Goal: Task Accomplishment & Management: Use online tool/utility

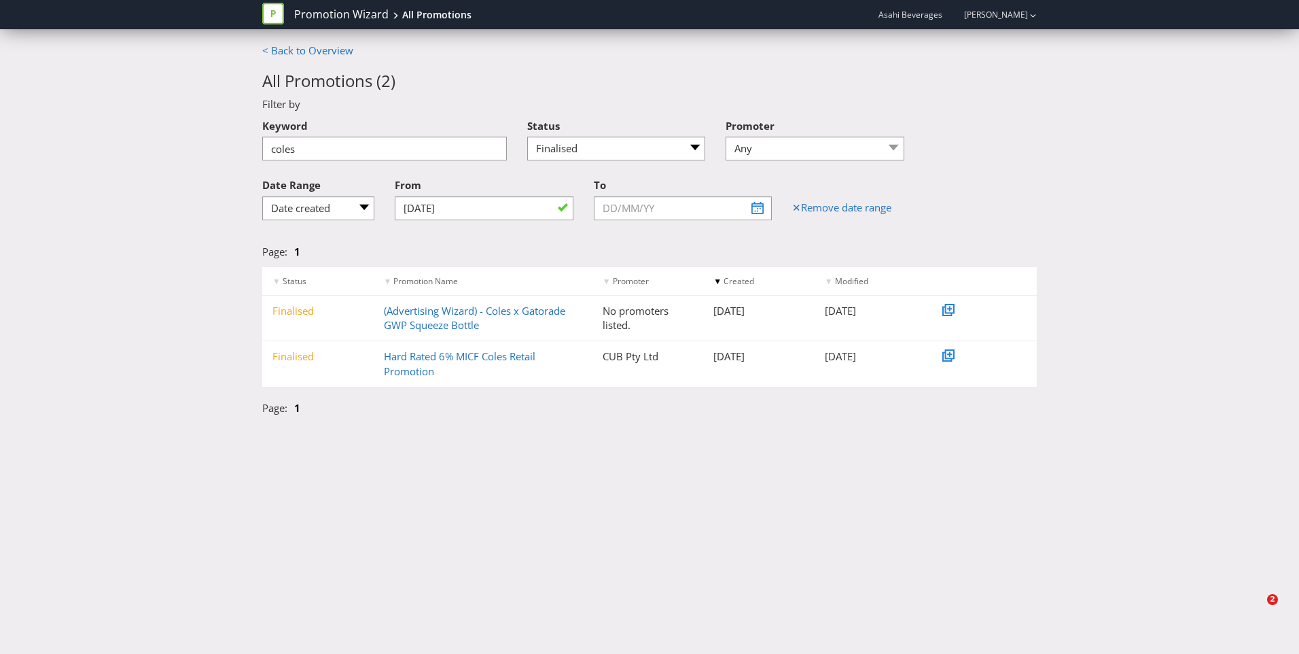
select select "5"
click at [1029, 11] on button "button" at bounding box center [1032, 15] width 7 height 24
click at [1026, 203] on div "Date Range Any Last modified Date created From 07/01/25 To ✕ Remove date range" at bounding box center [649, 200] width 795 height 59
drag, startPoint x: 315, startPoint y: 141, endPoint x: 198, endPoint y: 173, distance: 120.5
click at [198, 173] on div "< Back to Overview All Promotions ( 2 ) Filter by Keyword coles Status Any Draf…" at bounding box center [649, 232] width 1299 height 379
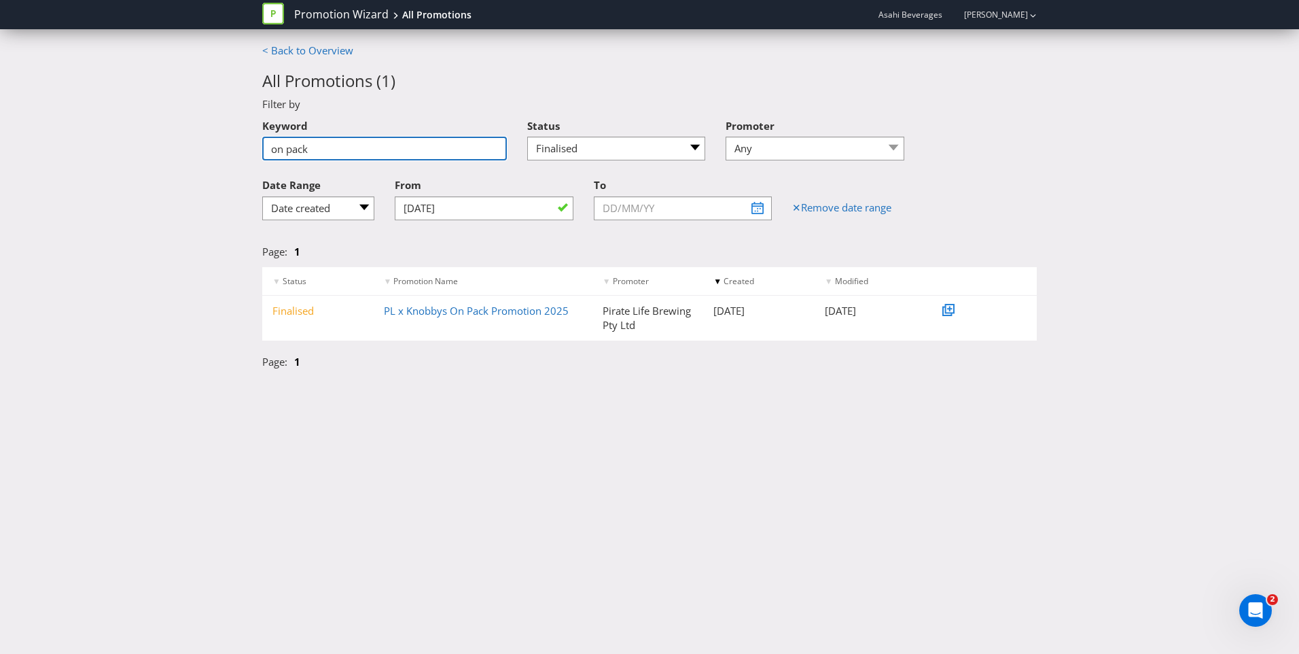
drag, startPoint x: 323, startPoint y: 152, endPoint x: 156, endPoint y: 169, distance: 168.7
click at [156, 169] on div "< Back to Overview All Promotions ( 1 ) Filter by Keyword on pack Status Any Dr…" at bounding box center [649, 209] width 1299 height 333
type input "y"
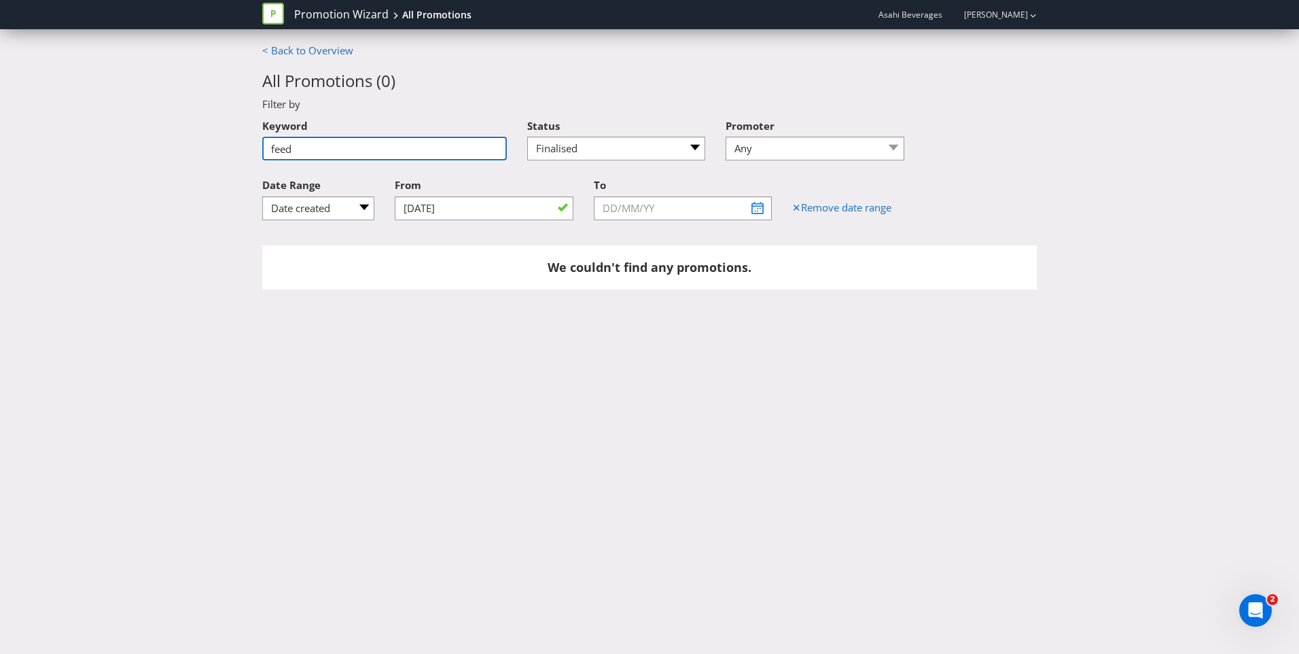
drag, startPoint x: 316, startPoint y: 144, endPoint x: 241, endPoint y: 154, distance: 76.0
click at [241, 154] on div "< Back to Overview All Promotions ( 0 ) Filter by Keyword feed Status Any Draft…" at bounding box center [649, 173] width 1299 height 260
type input "coles"
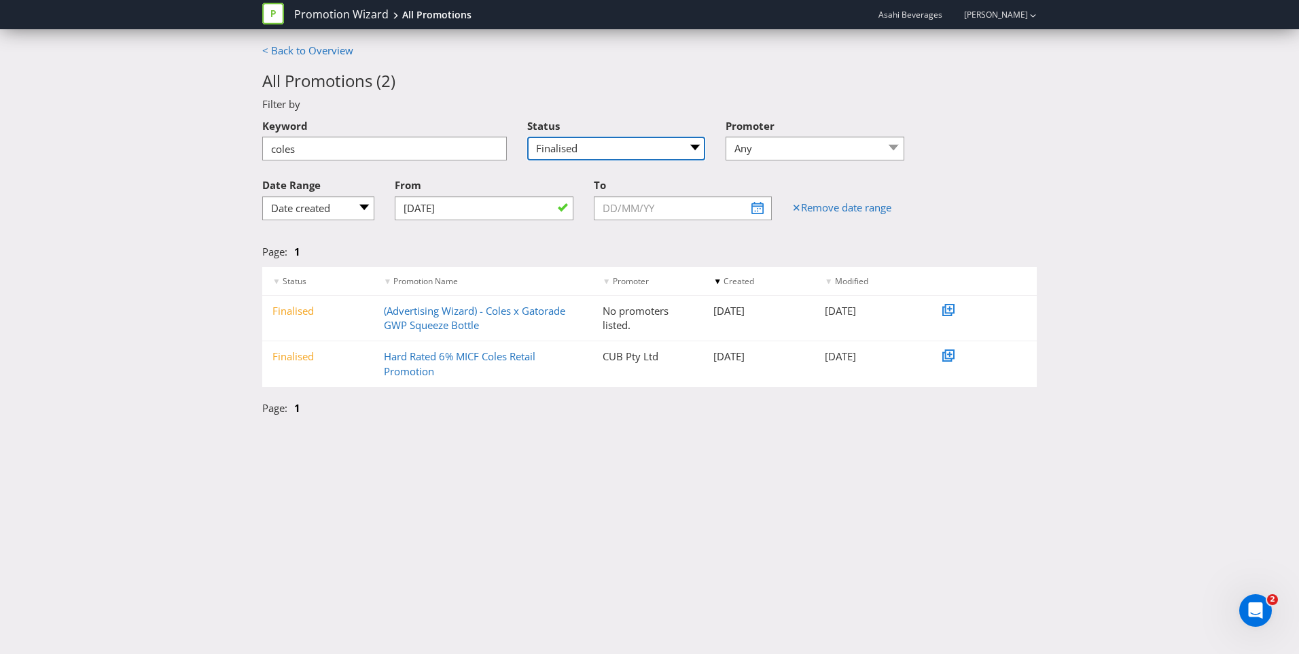
click at [614, 143] on select "Any Draft Under review Unlocked for amendments Amendments submitted Finalised" at bounding box center [616, 149] width 179 height 24
select select
click at [527, 137] on select "Any Draft Under review Unlocked for amendments Amendments submitted Finalised" at bounding box center [616, 149] width 179 height 24
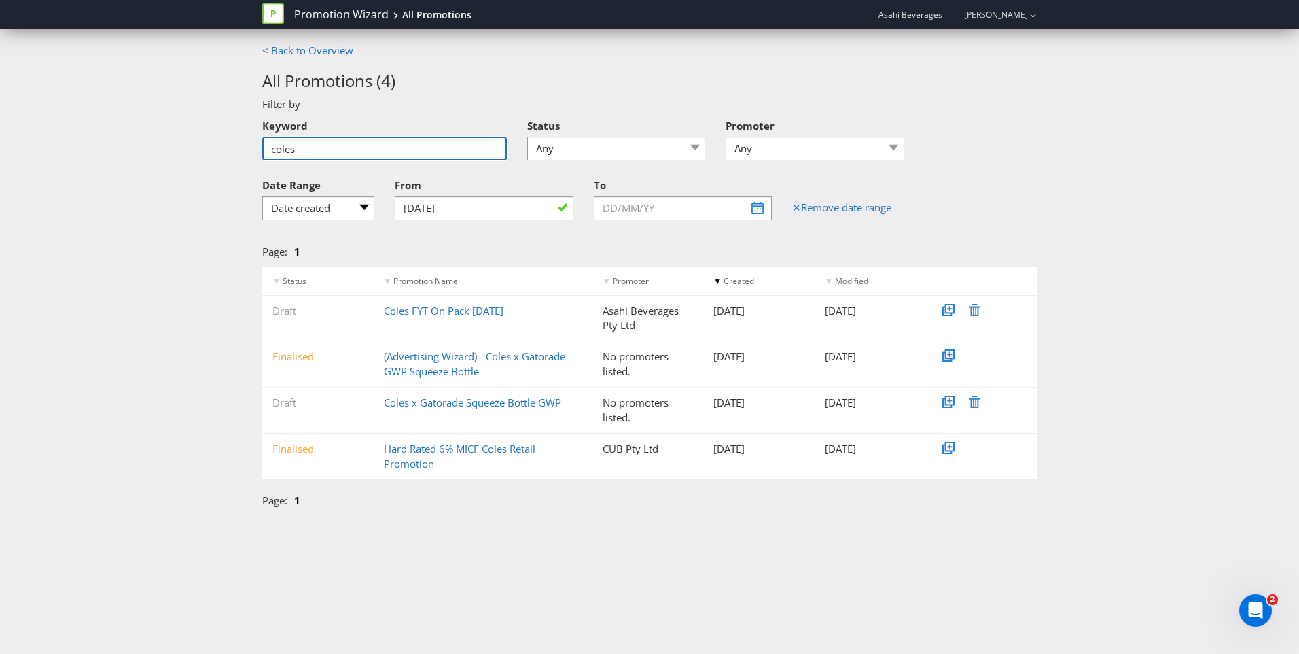
click at [402, 158] on input "coles" at bounding box center [384, 149] width 245 height 24
type input "c"
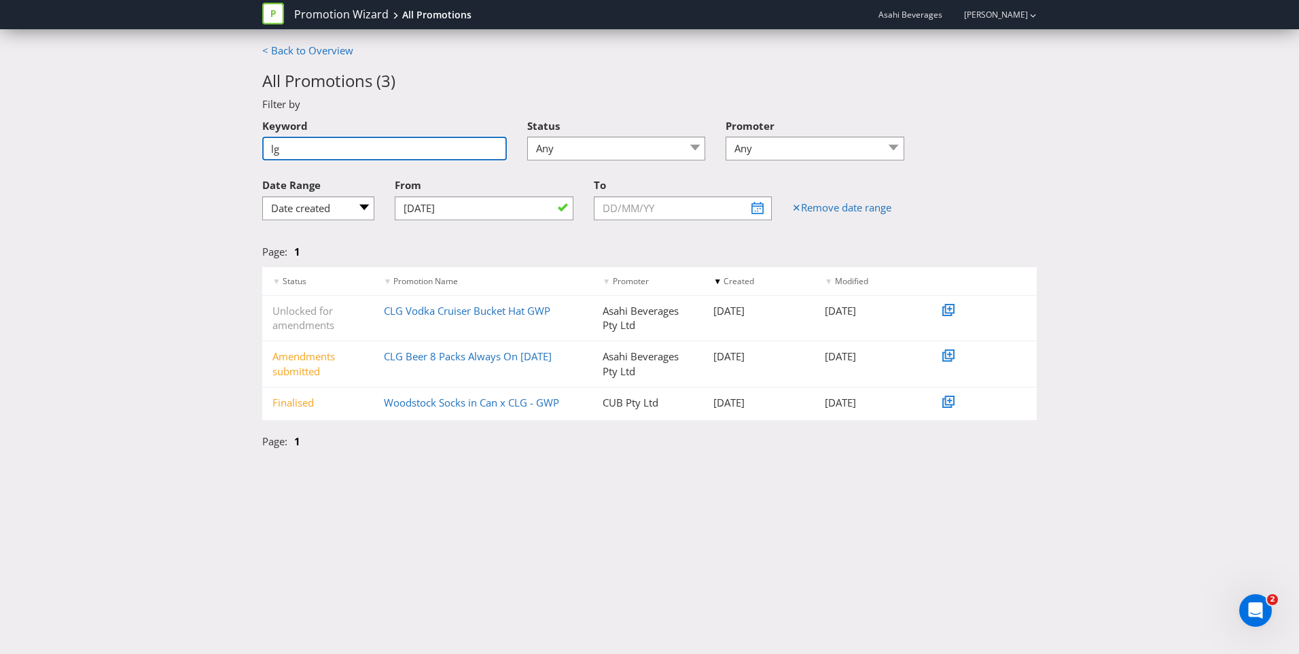
type input "l"
drag, startPoint x: 334, startPoint y: 145, endPoint x: 260, endPoint y: 154, distance: 74.7
click at [260, 154] on div "Keyword clg" at bounding box center [384, 141] width 265 height 58
type input "voucher"
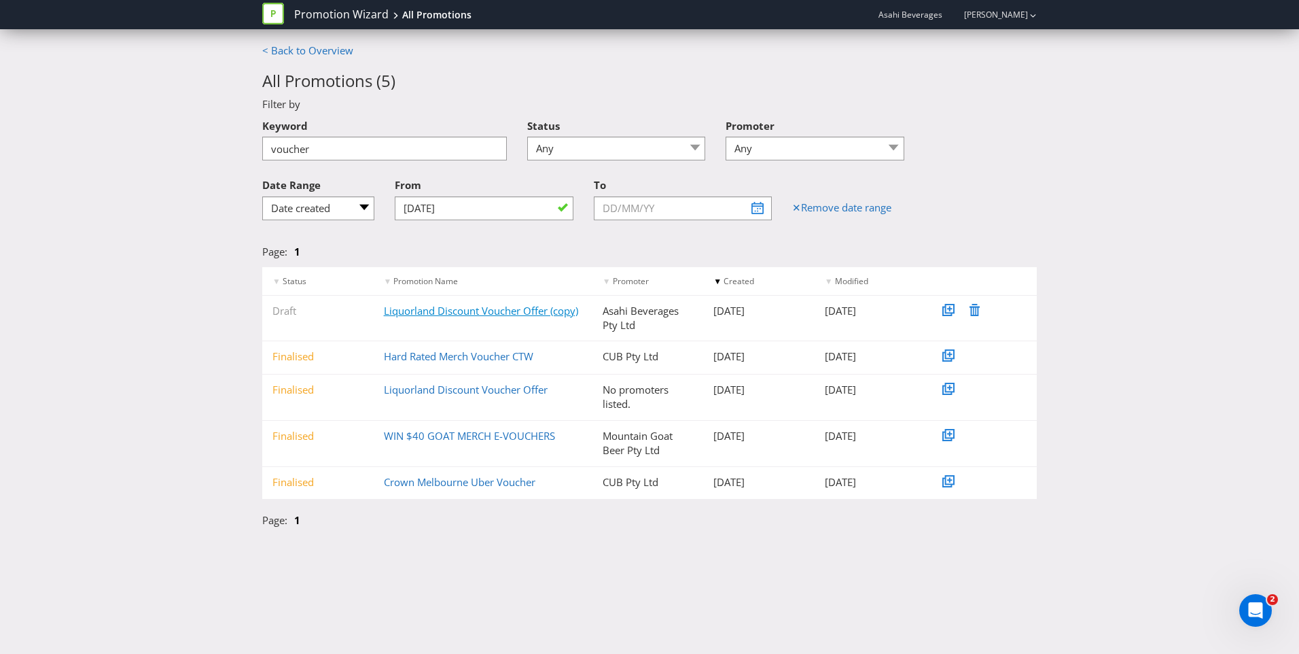
click at [447, 312] on link "Liquorland Discount Voucher Offer (copy)" at bounding box center [481, 311] width 194 height 14
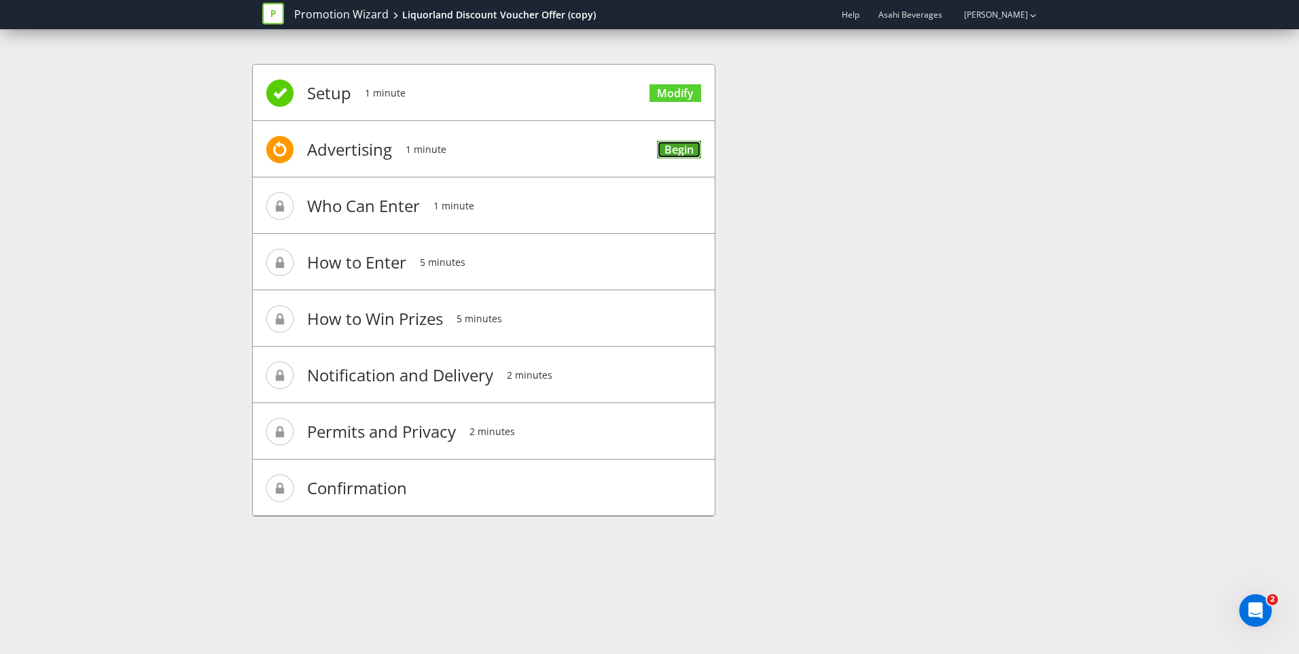
click at [680, 152] on link "Begin" at bounding box center [679, 150] width 44 height 18
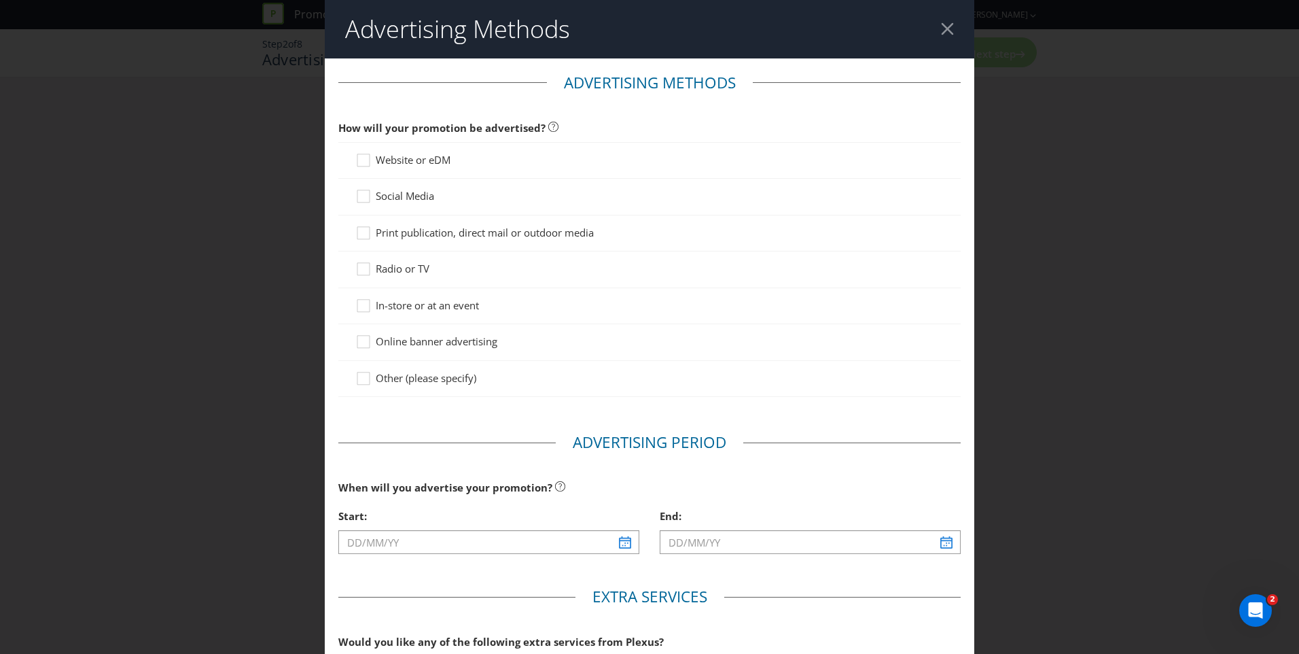
click at [395, 156] on span "Website or eDM" at bounding box center [413, 160] width 75 height 14
click at [0, 0] on input "Website or eDM" at bounding box center [0, 0] width 0 height 0
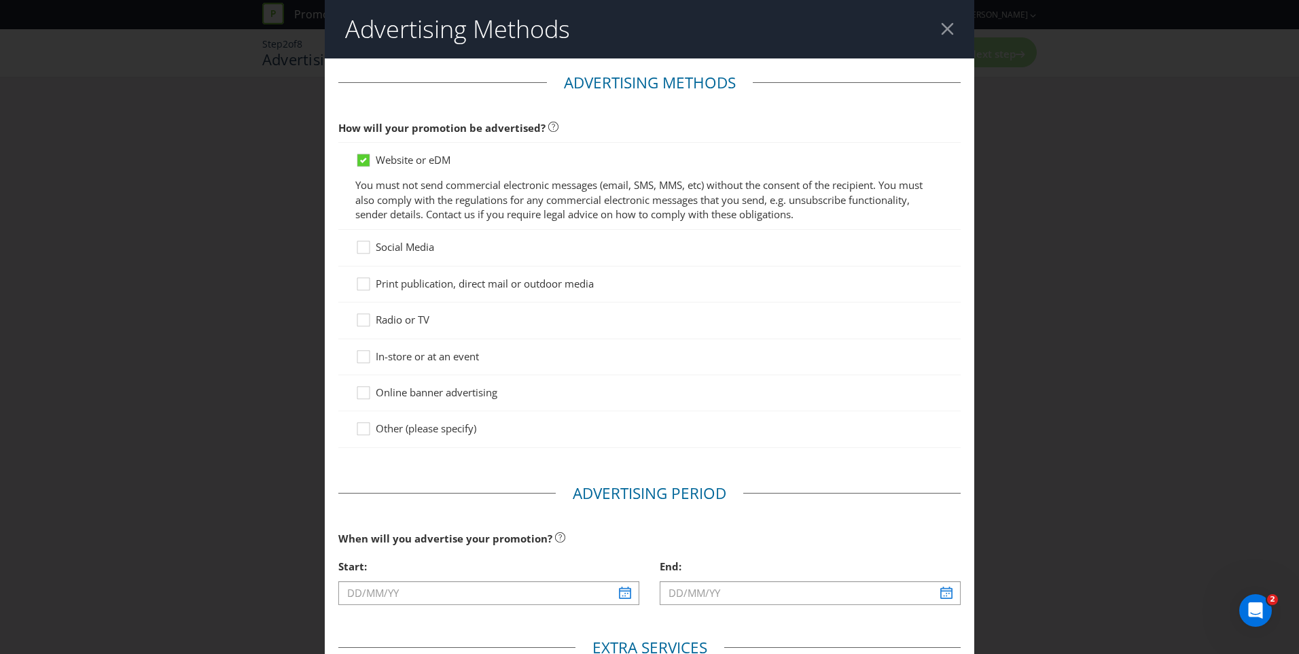
click at [385, 247] on span "Social Media" at bounding box center [405, 247] width 58 height 14
click at [0, 0] on input "Social Media" at bounding box center [0, 0] width 0 height 0
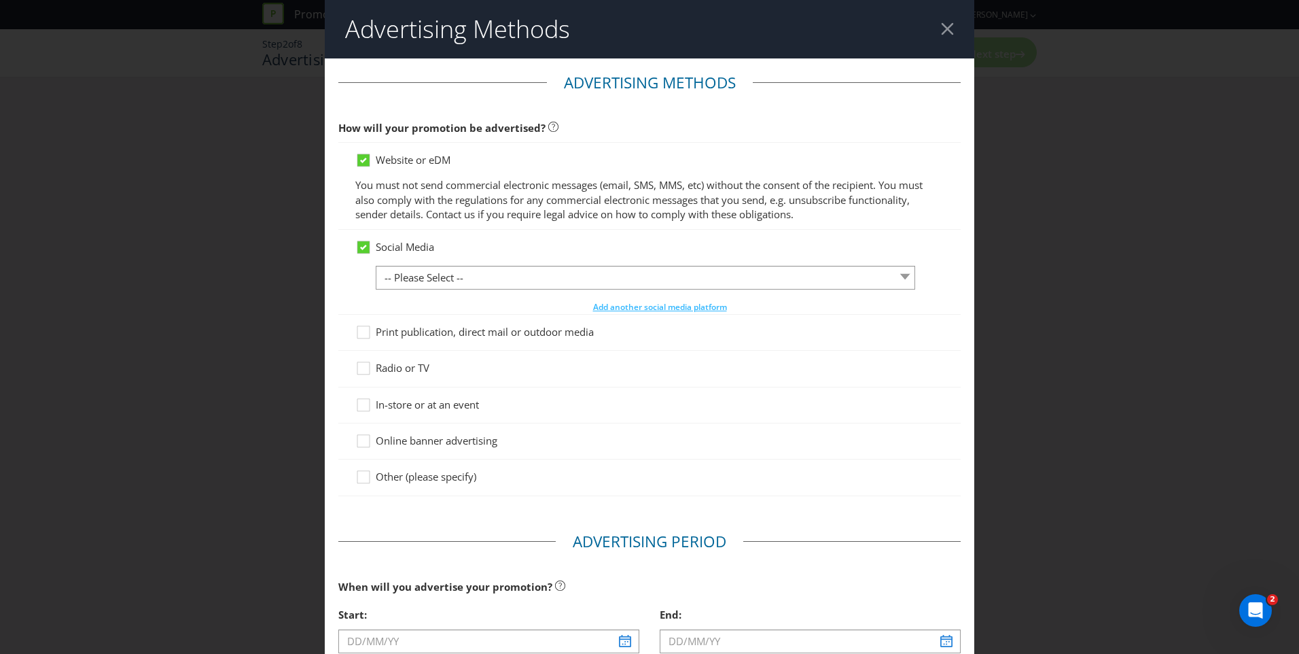
click at [385, 336] on span "Print publication, direct mail or outdoor media" at bounding box center [485, 332] width 218 height 14
click at [0, 0] on input "Print publication, direct mail or outdoor media" at bounding box center [0, 0] width 0 height 0
click at [943, 22] on header "Advertising Methods" at bounding box center [650, 29] width 650 height 58
click at [941, 29] on div at bounding box center [947, 28] width 13 height 13
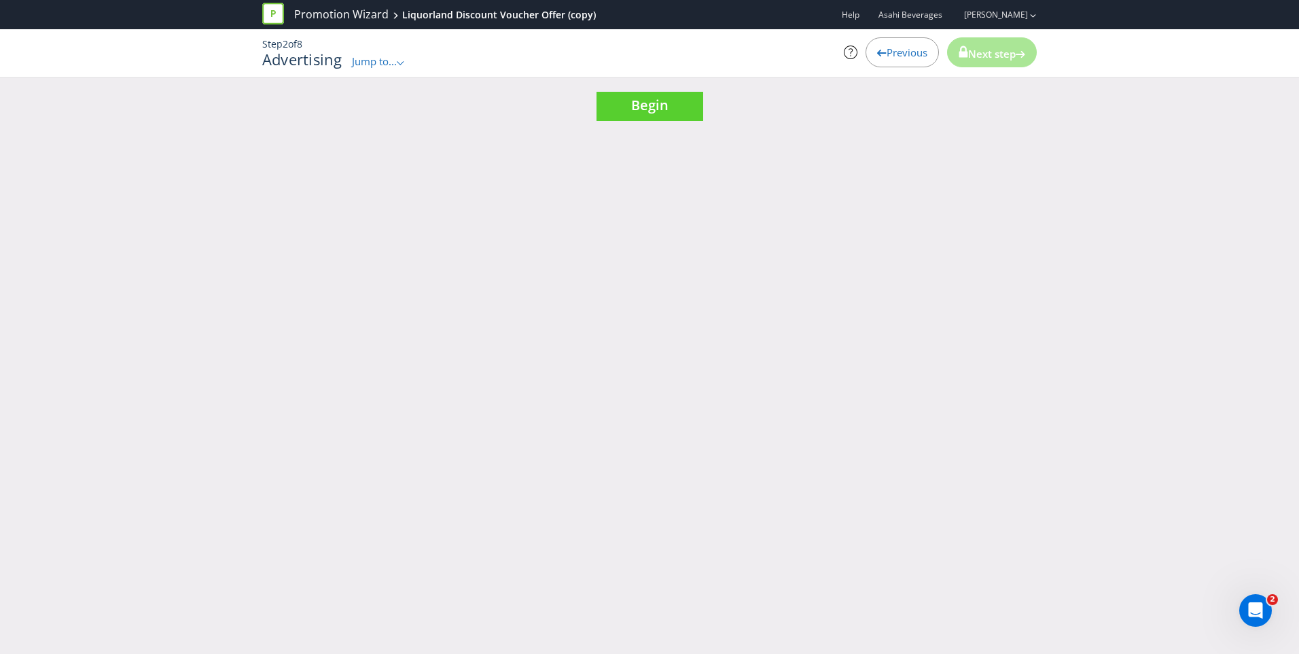
click at [278, 12] on icon at bounding box center [273, 14] width 22 height 22
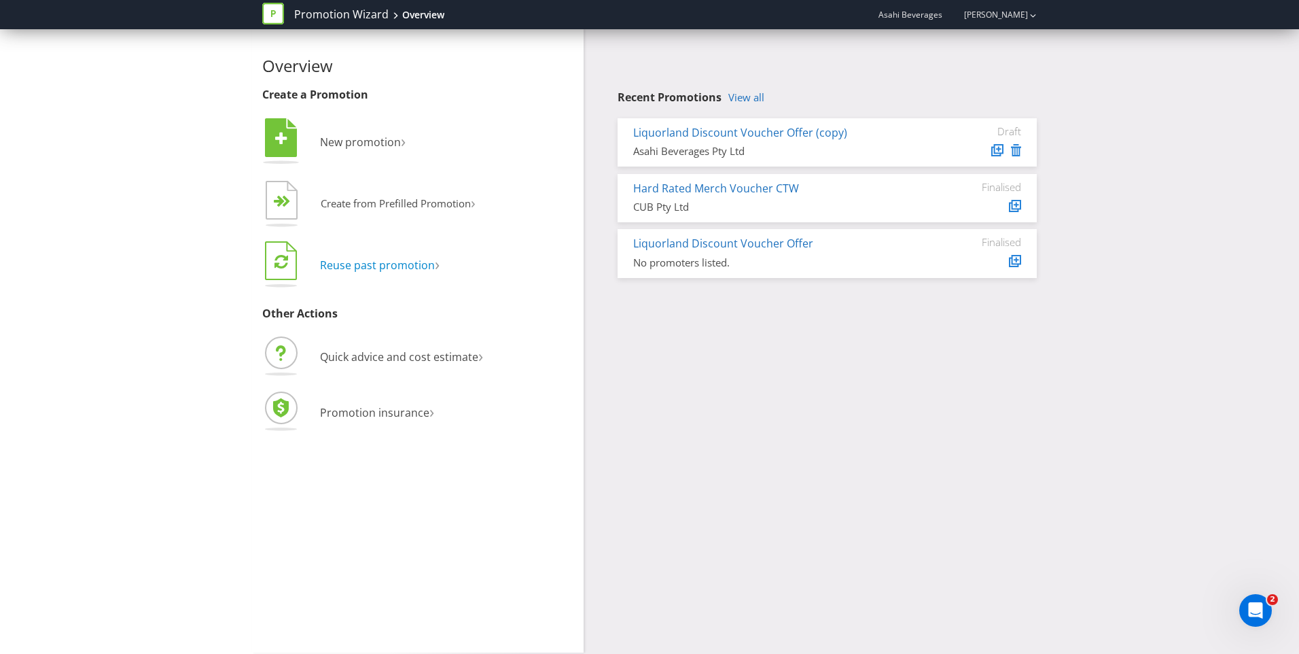
click at [389, 267] on span "Reuse past promotion" at bounding box center [377, 265] width 115 height 15
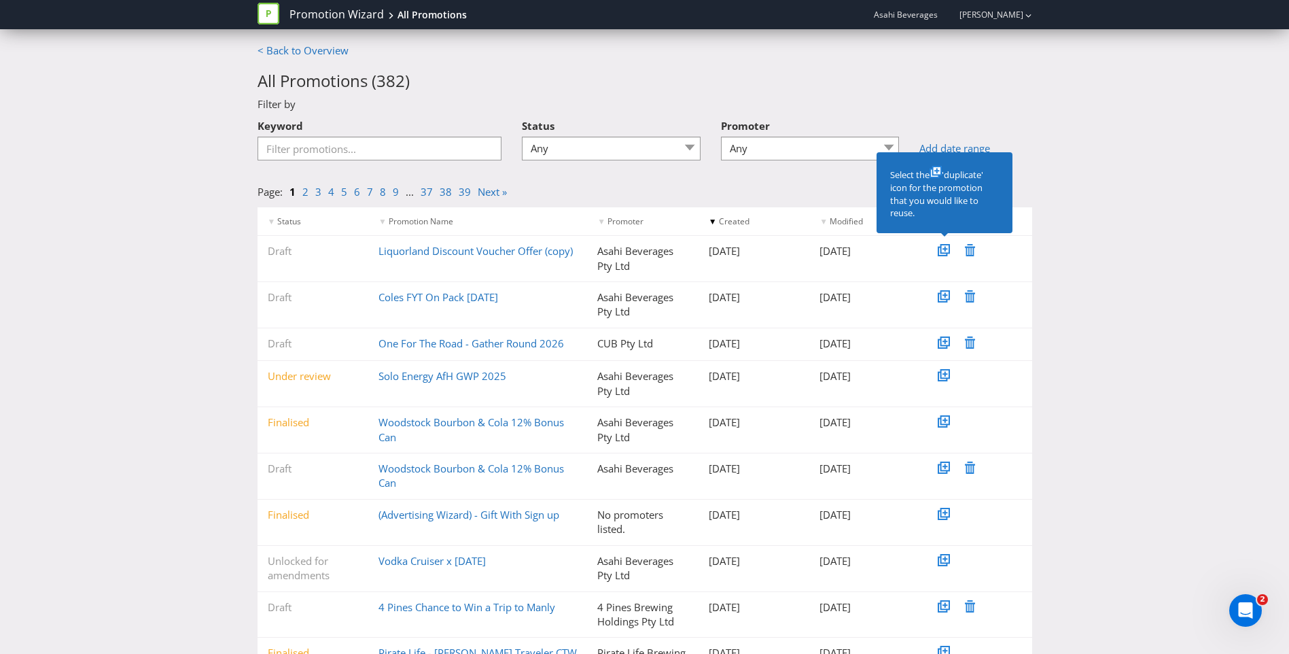
click at [1094, 188] on div "< Back to Overview All Promotions ( 382 ) Filter by Keyword Status Any Draft Un…" at bounding box center [644, 380] width 1289 height 675
click at [380, 146] on input "Keyword" at bounding box center [380, 149] width 245 height 24
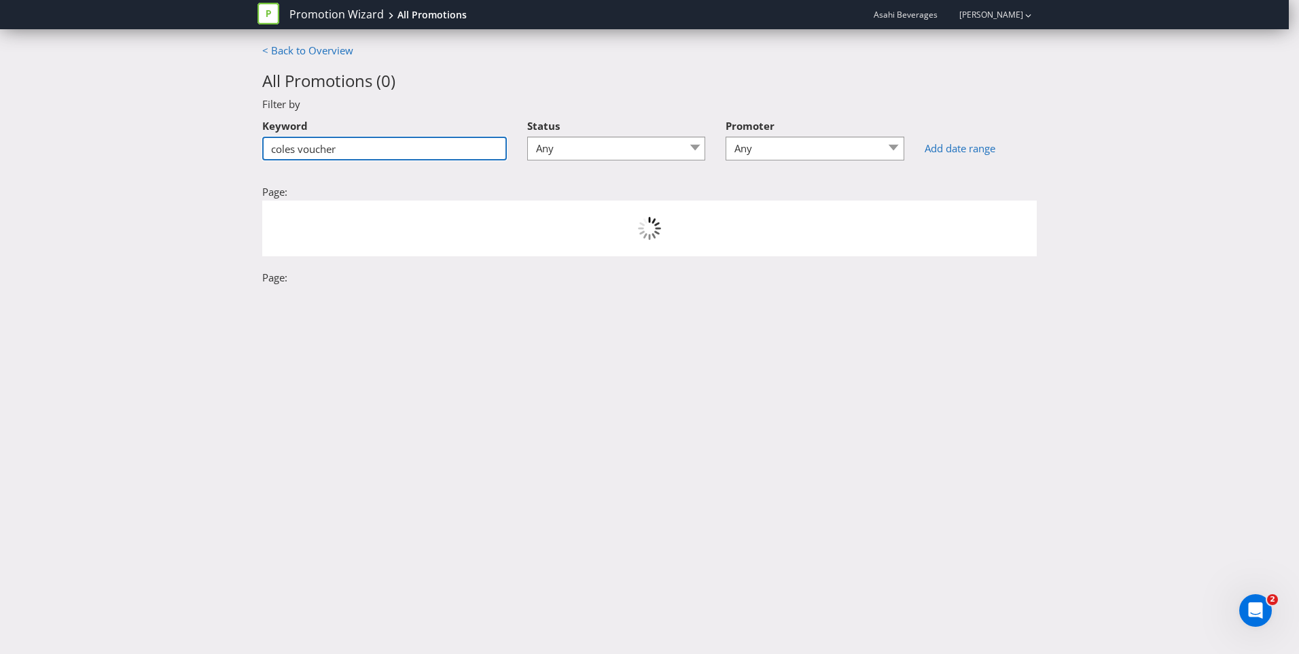
type input "coles voucher"
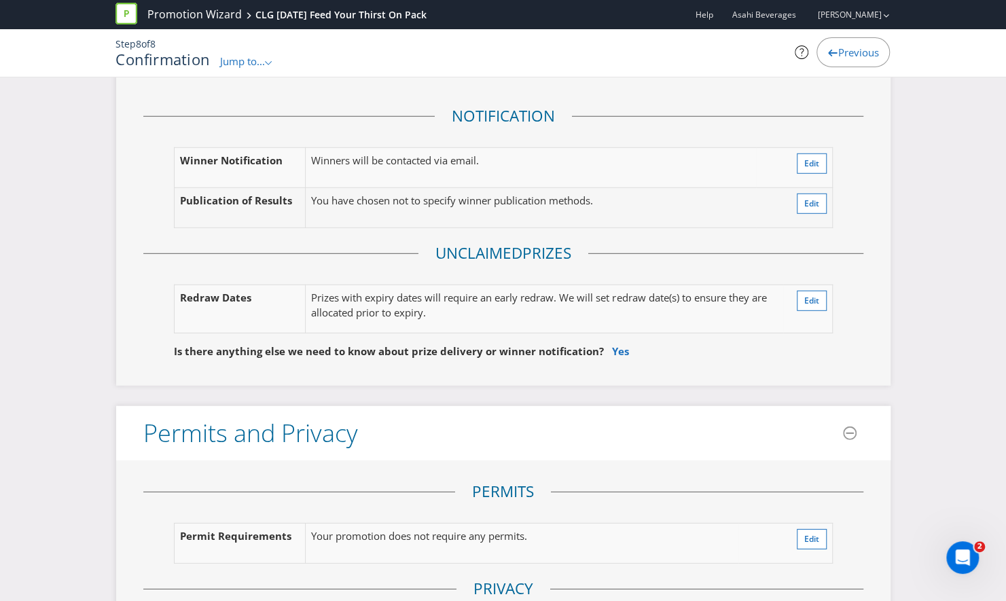
scroll to position [2095, 0]
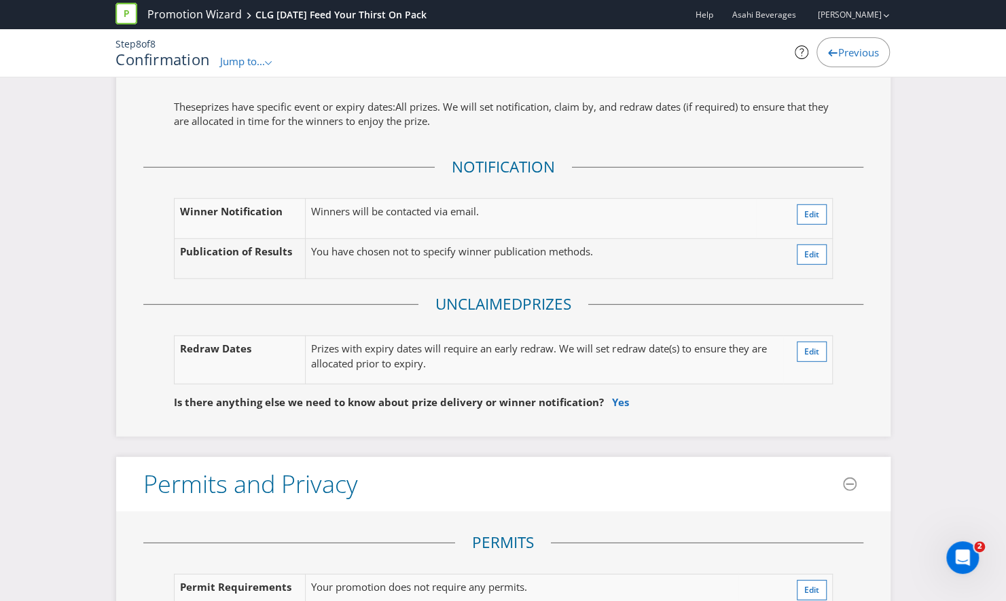
click at [129, 17] on icon at bounding box center [127, 14] width 22 height 22
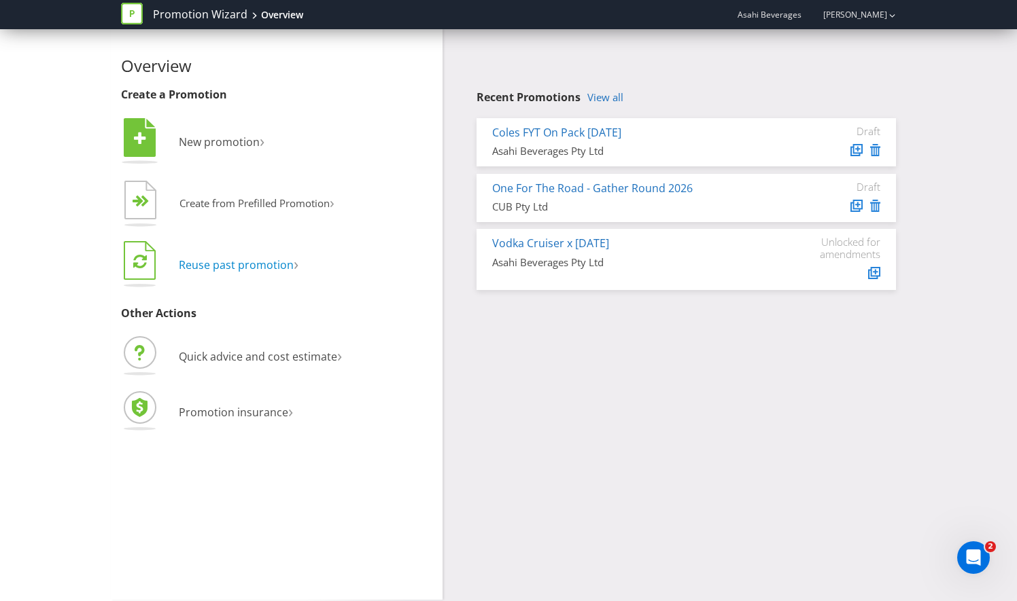
click at [268, 269] on span "Reuse past promotion" at bounding box center [236, 265] width 115 height 15
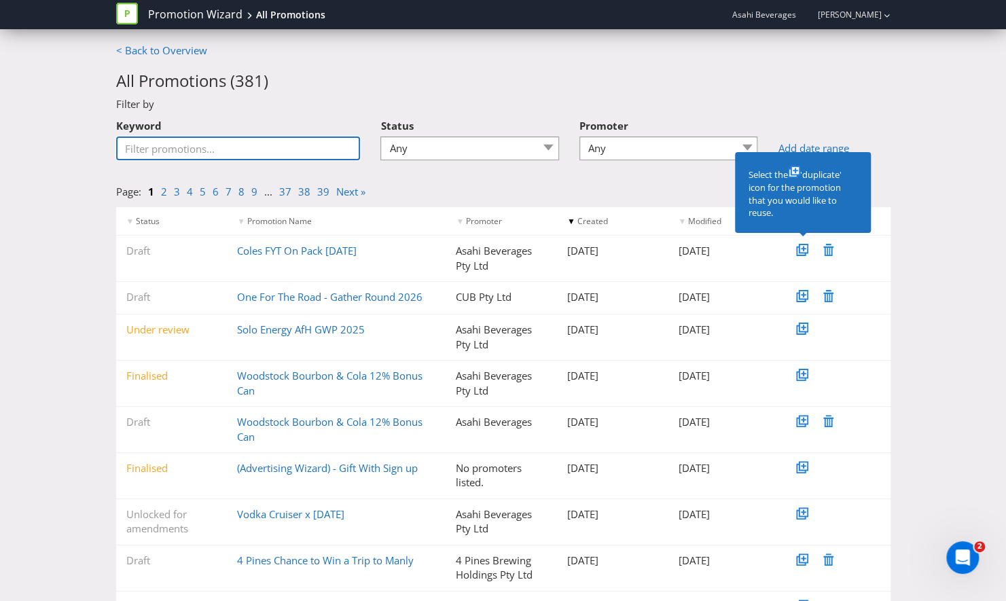
click at [292, 147] on input "Keyword" at bounding box center [238, 149] width 245 height 24
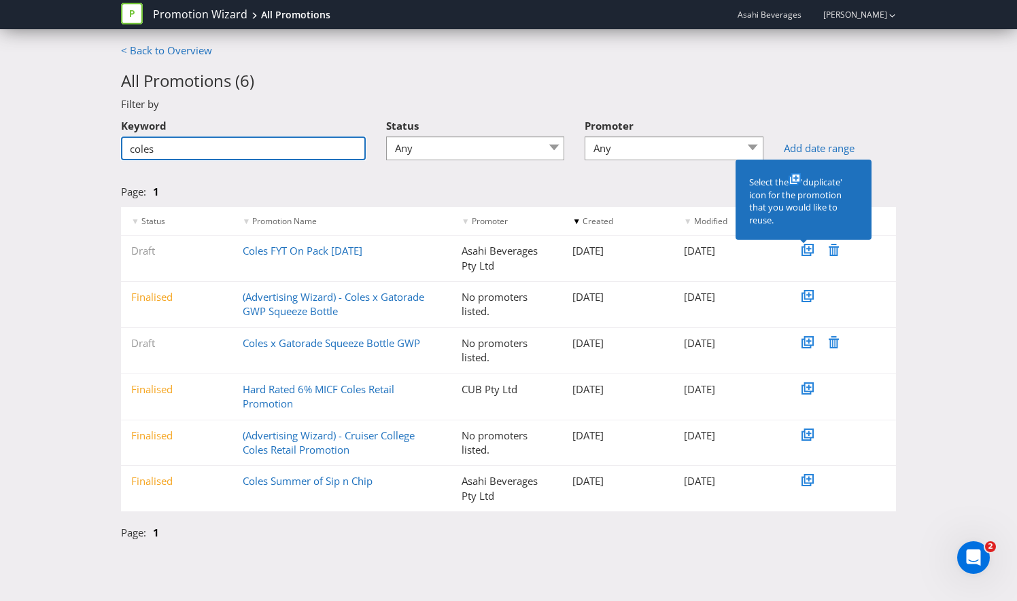
drag, startPoint x: 169, startPoint y: 146, endPoint x: 65, endPoint y: 150, distance: 104.0
click at [65, 150] on div "< Back to Overview All Promotions ( 6 ) Filter by Keyword coles Status Any Draf…" at bounding box center [508, 295] width 1017 height 504
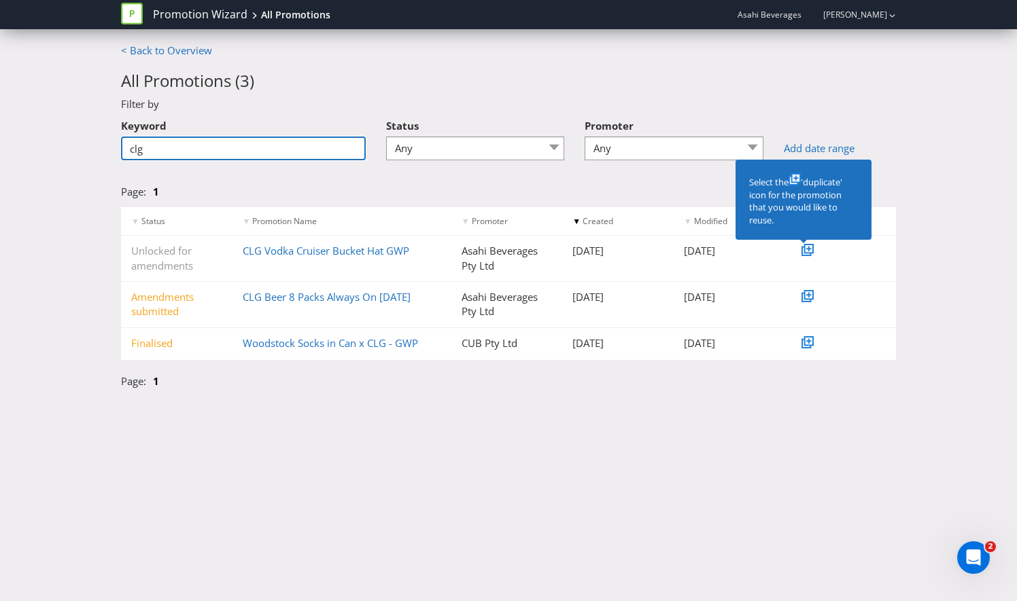
drag, startPoint x: 179, startPoint y: 148, endPoint x: 105, endPoint y: 156, distance: 74.5
click at [105, 156] on div "< Back to Overview All Promotions ( 3 ) Filter by Keyword clg Status Any Draft …" at bounding box center [508, 219] width 1017 height 353
type input "voucher"
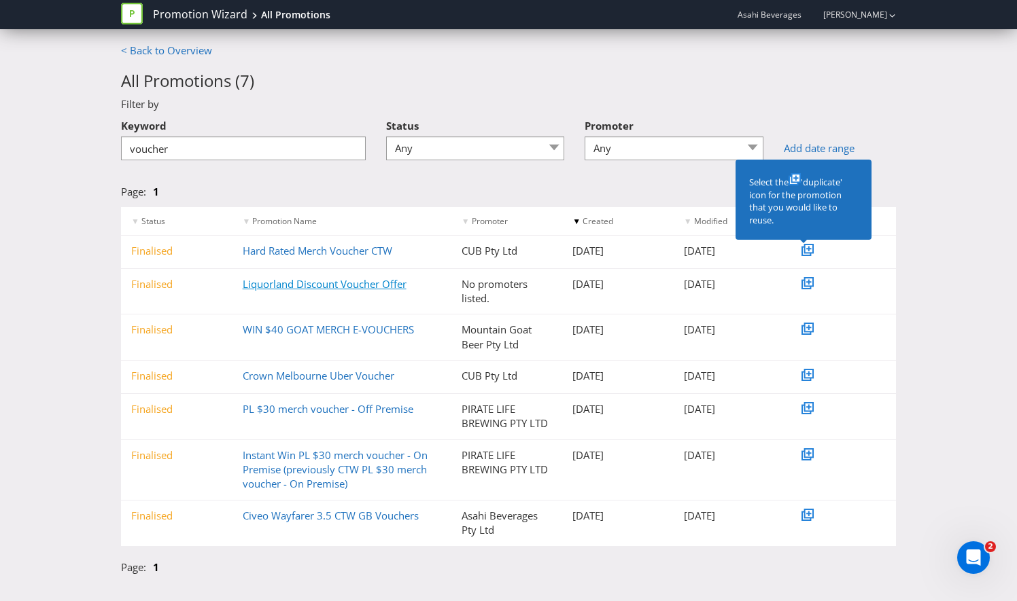
click at [321, 283] on link "Liquorland Discount Voucher Offer" at bounding box center [325, 284] width 164 height 14
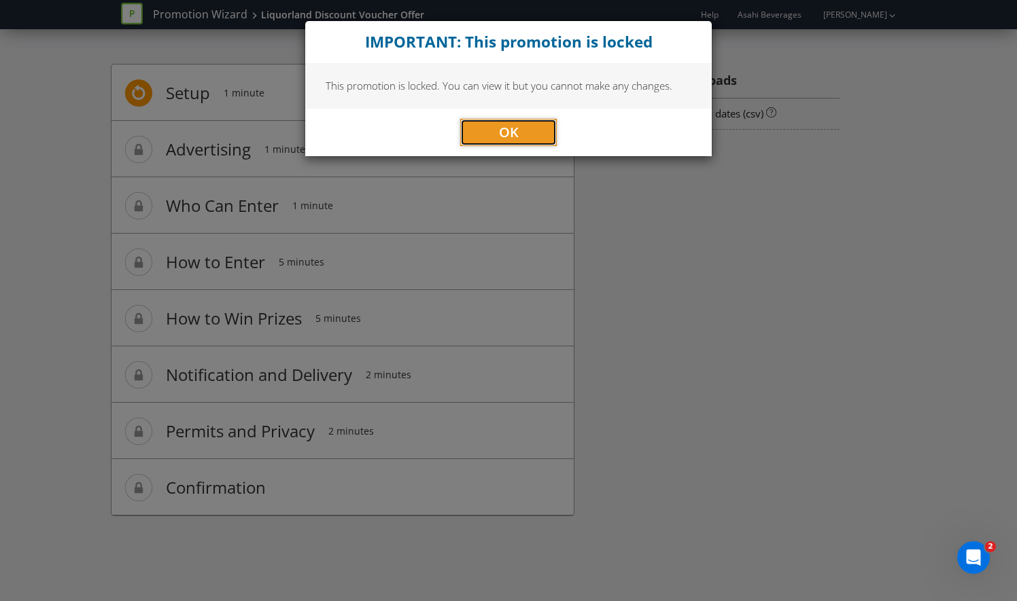
click at [522, 129] on button "OK" at bounding box center [508, 132] width 96 height 27
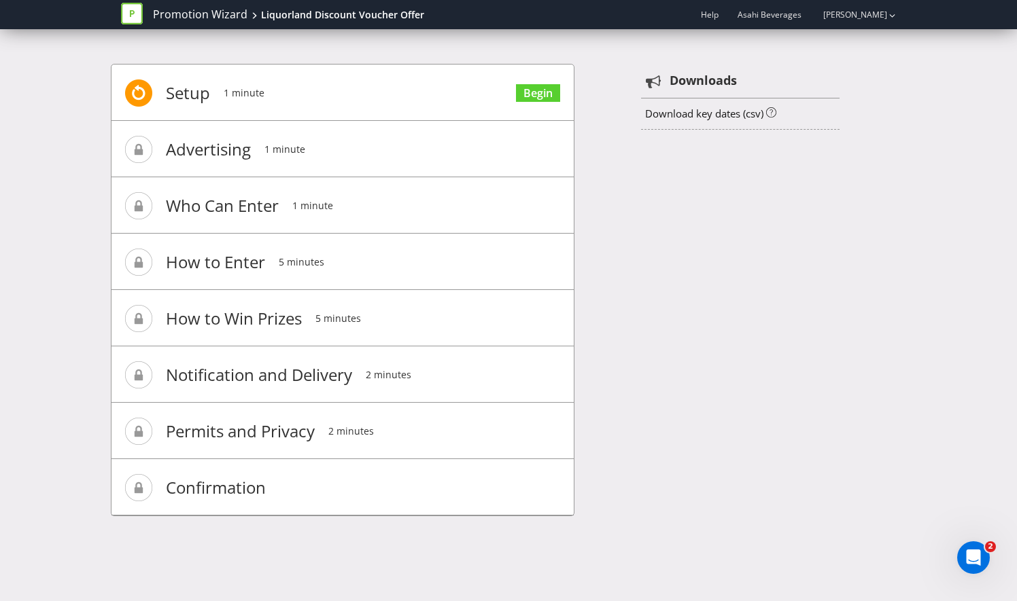
click at [215, 145] on span "Advertising" at bounding box center [208, 149] width 85 height 54
click at [546, 93] on link "Begin" at bounding box center [538, 93] width 44 height 18
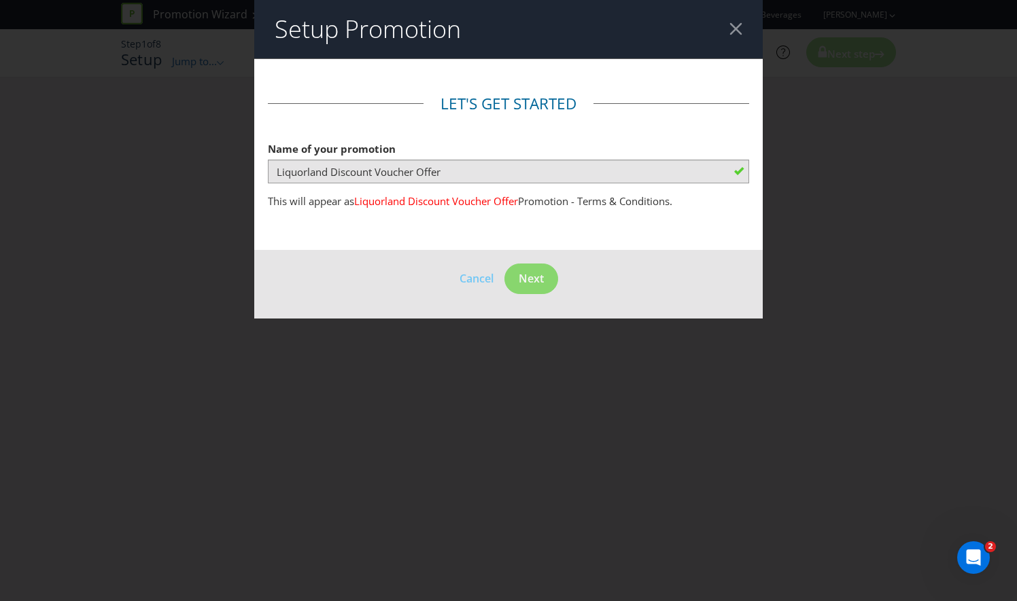
click at [735, 29] on div at bounding box center [735, 28] width 13 height 13
click at [737, 31] on div at bounding box center [735, 28] width 13 height 13
click at [739, 32] on div at bounding box center [735, 28] width 13 height 13
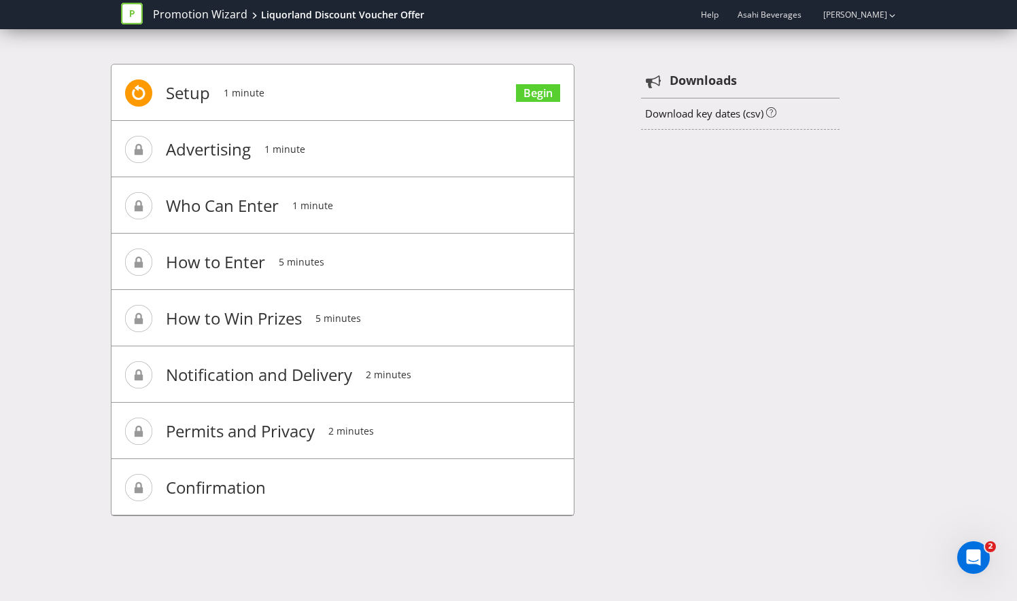
click at [128, 14] on icon at bounding box center [132, 14] width 22 height 22
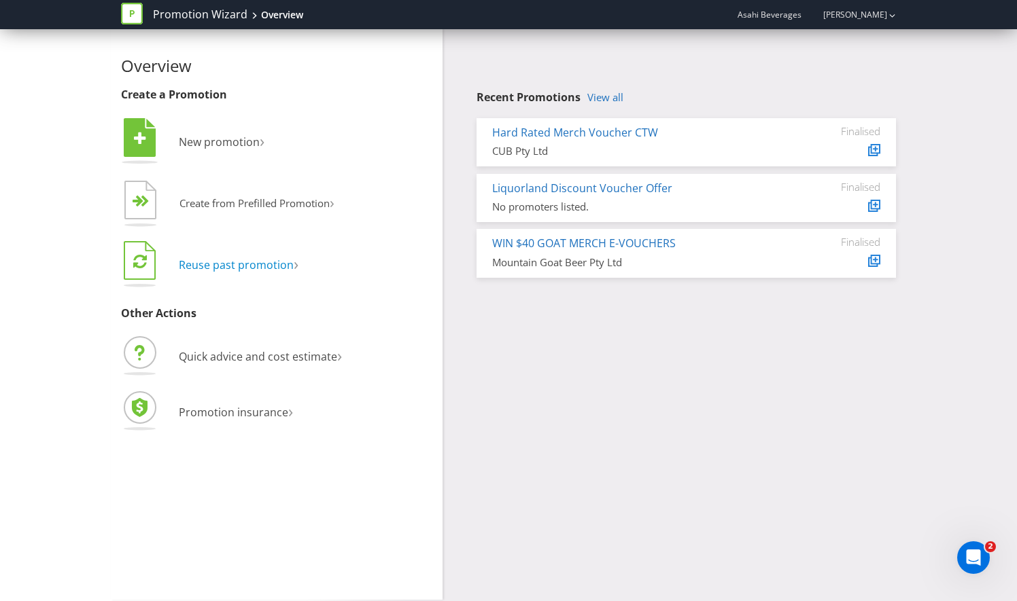
click at [230, 266] on span "Reuse past promotion" at bounding box center [236, 265] width 115 height 15
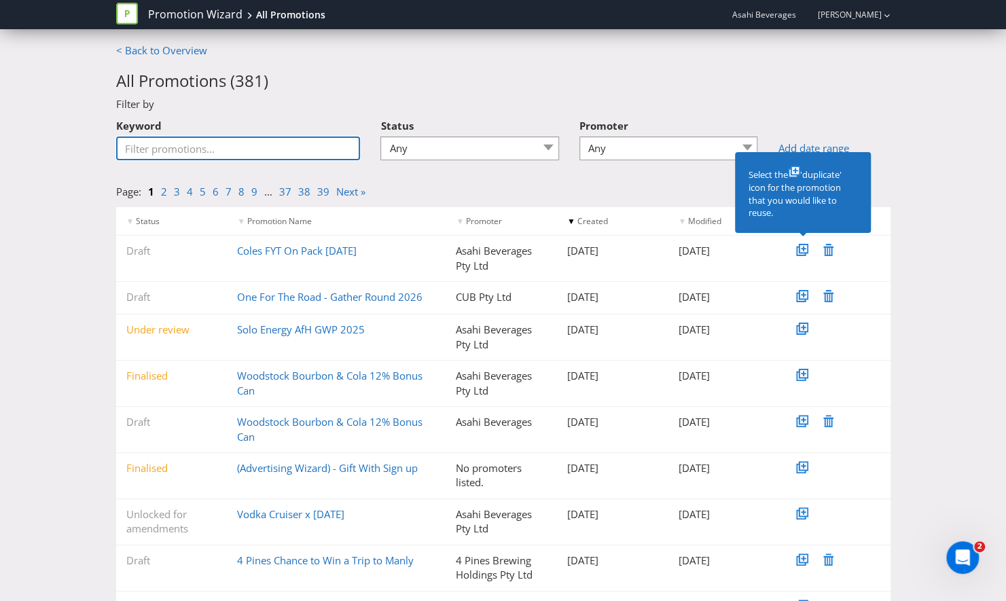
click at [275, 147] on input "Keyword" at bounding box center [238, 149] width 245 height 24
type input "voucher"
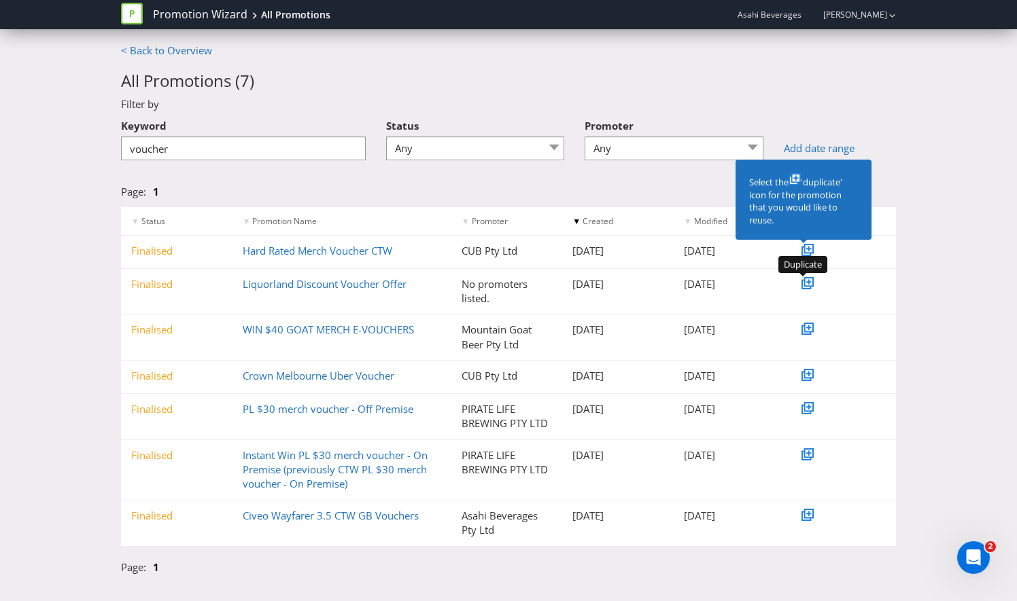
click at [807, 283] on icon at bounding box center [808, 282] width 7 height 7
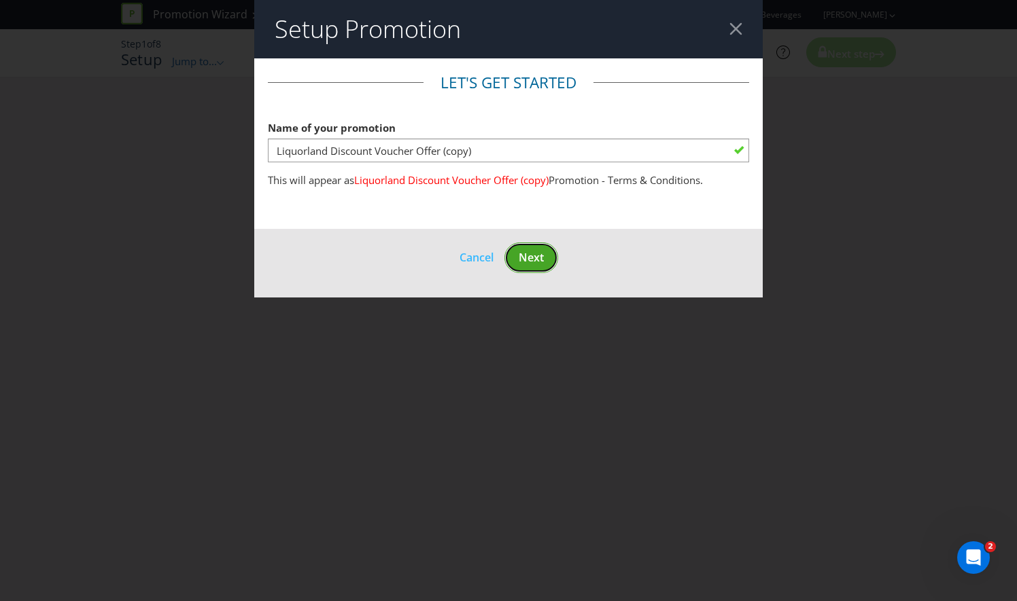
click at [544, 254] on span "Next" at bounding box center [530, 257] width 25 height 15
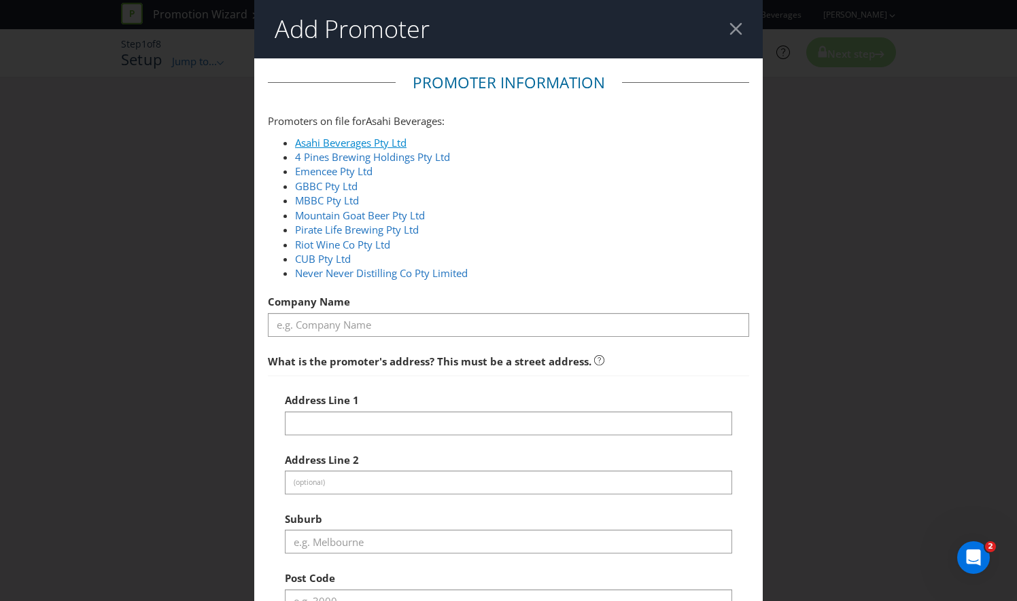
click at [347, 140] on link "Asahi Beverages Pty Ltd" at bounding box center [350, 143] width 111 height 14
type input "Asahi Beverages Pty Ltd"
type input "[STREET_ADDRESS]"
type input "Southbank"
type input "3006"
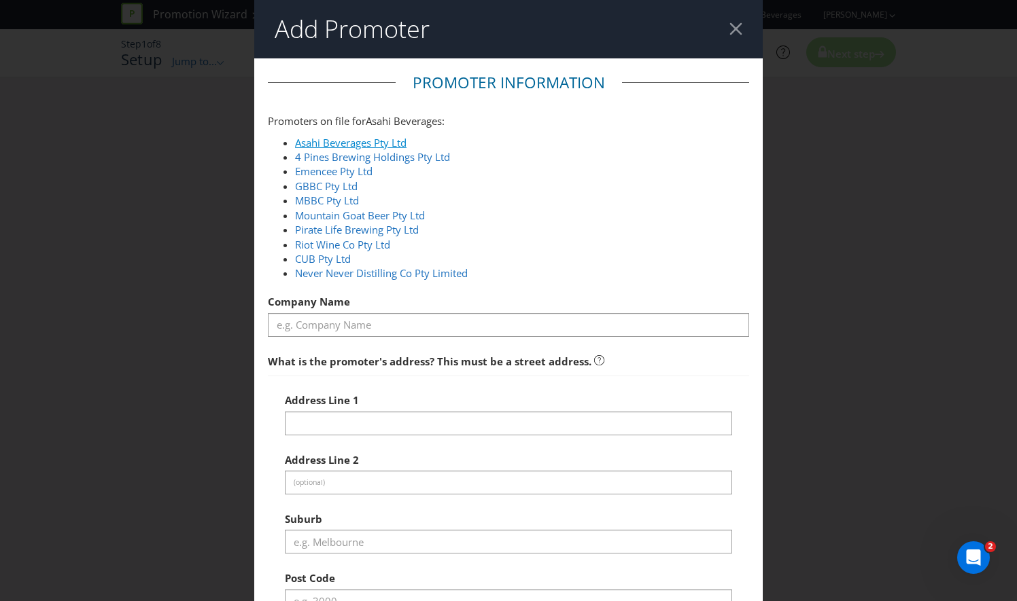
select select "AU"
type input "1800 244 054"
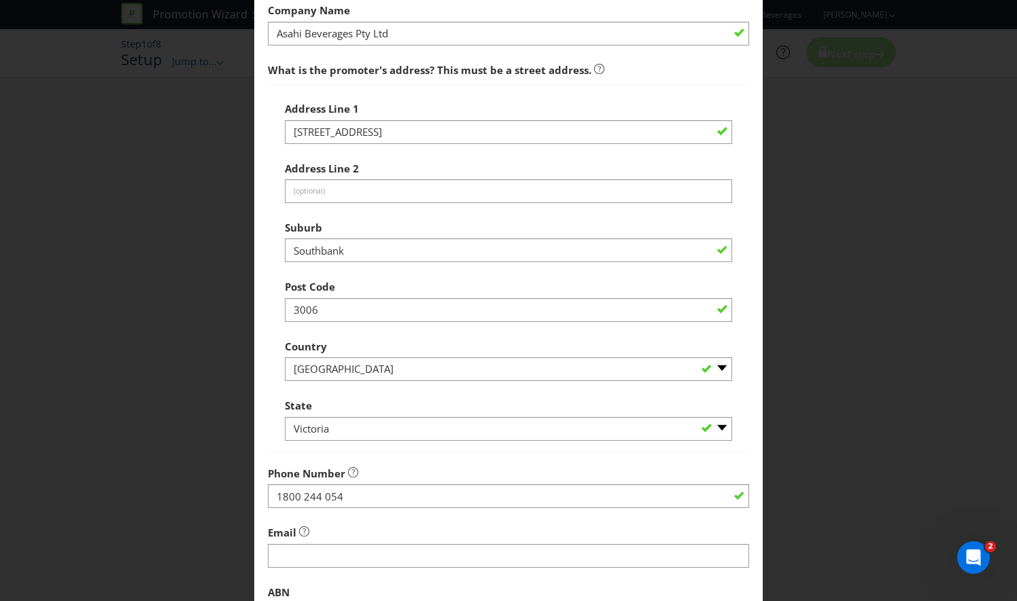
scroll to position [459, 0]
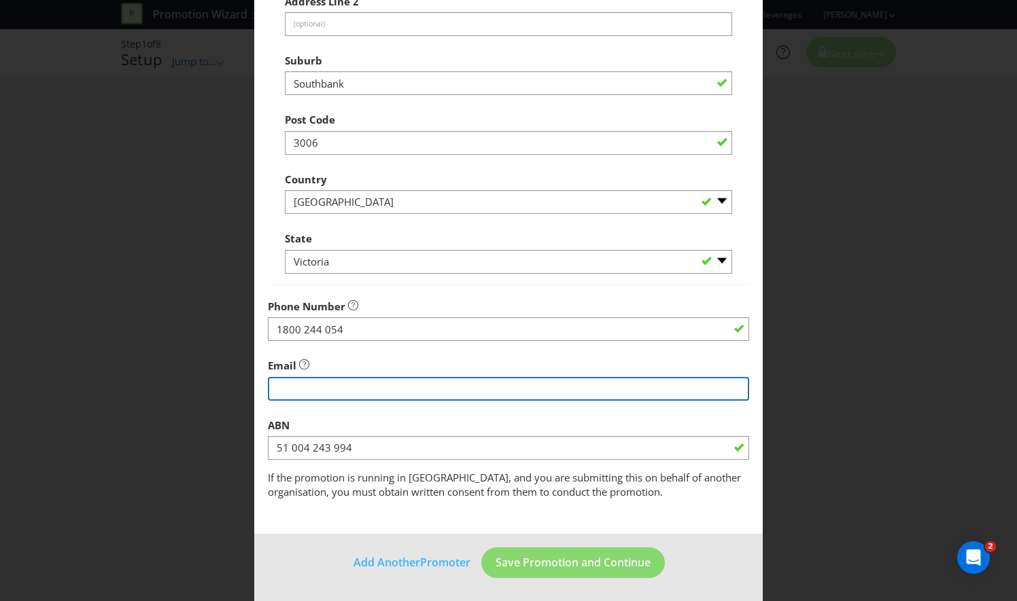
click at [563, 391] on input "string" at bounding box center [508, 389] width 481 height 24
type input "[EMAIL_ADDRESS][DOMAIN_NAME]"
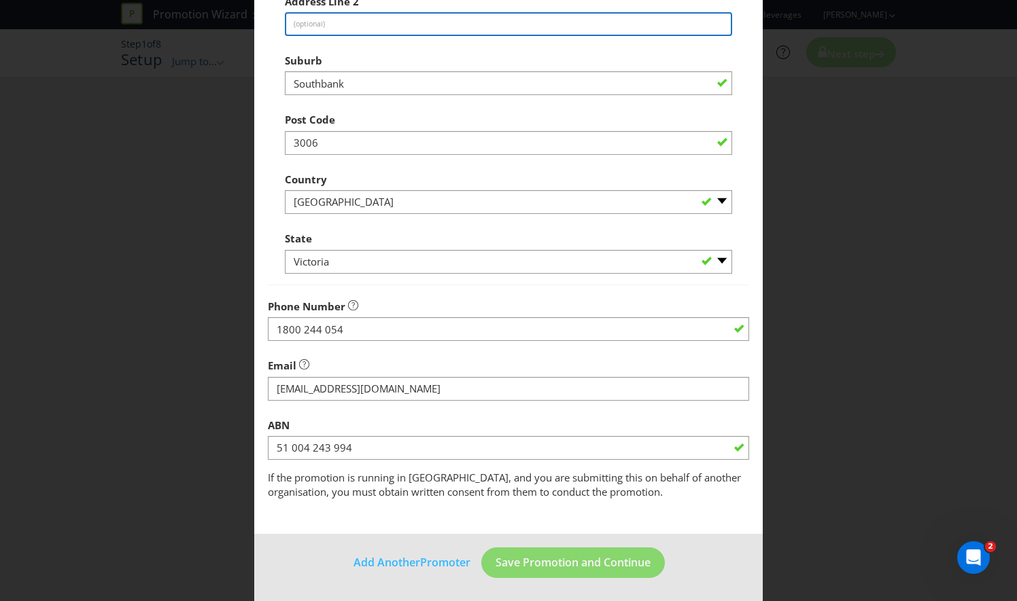
type input "0498 333 243"
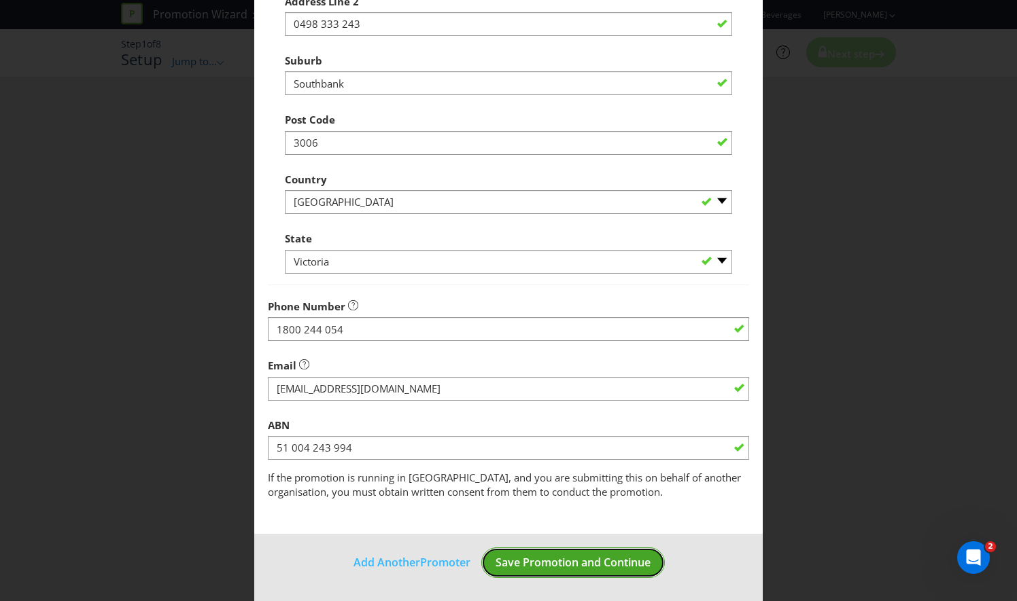
click at [536, 561] on span "Save Promotion and Continue" at bounding box center [572, 562] width 155 height 15
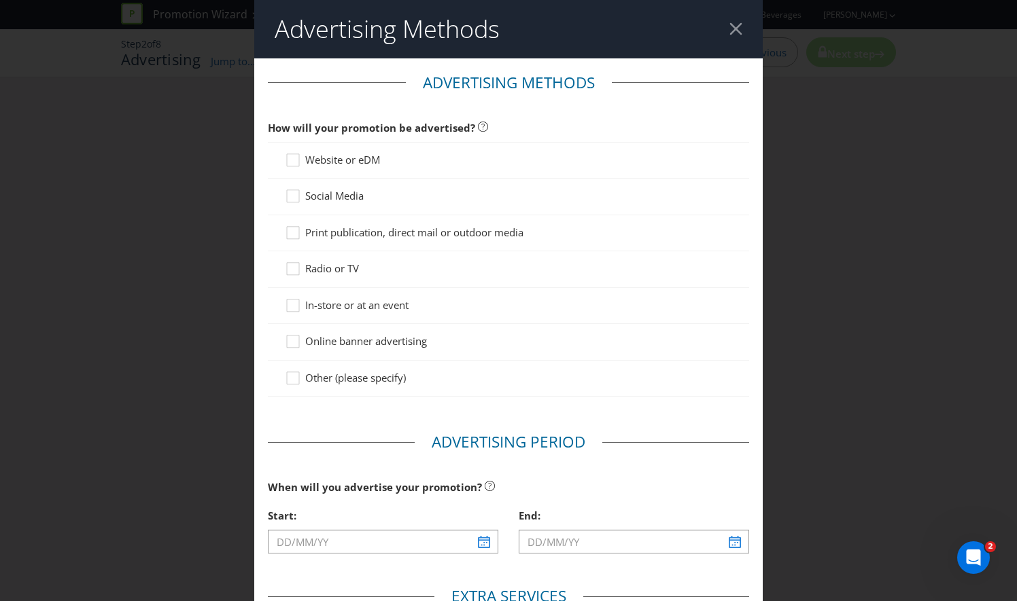
click at [729, 31] on div at bounding box center [735, 28] width 13 height 13
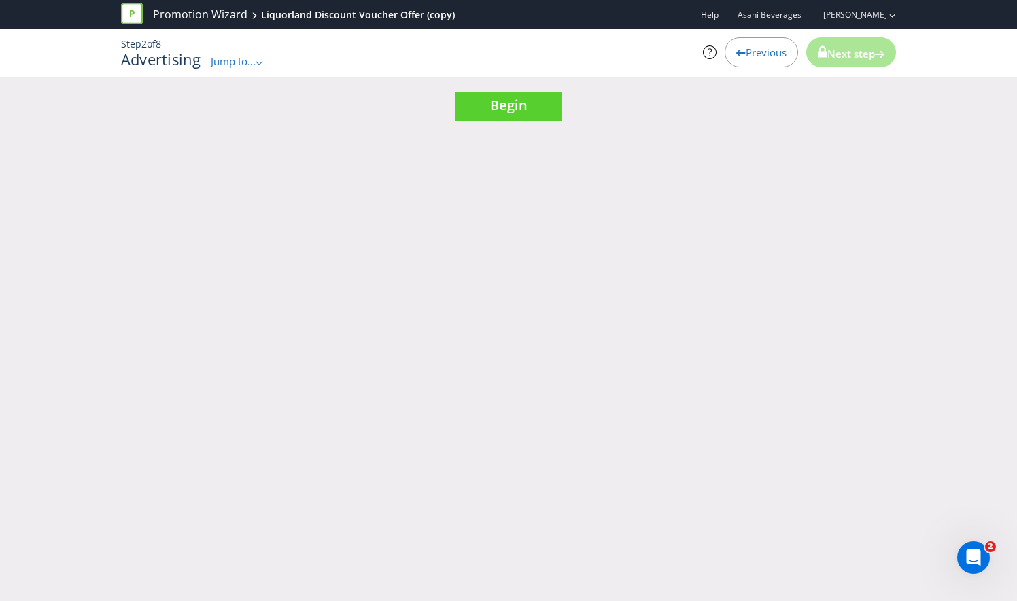
click at [133, 10] on icon at bounding box center [132, 14] width 22 height 22
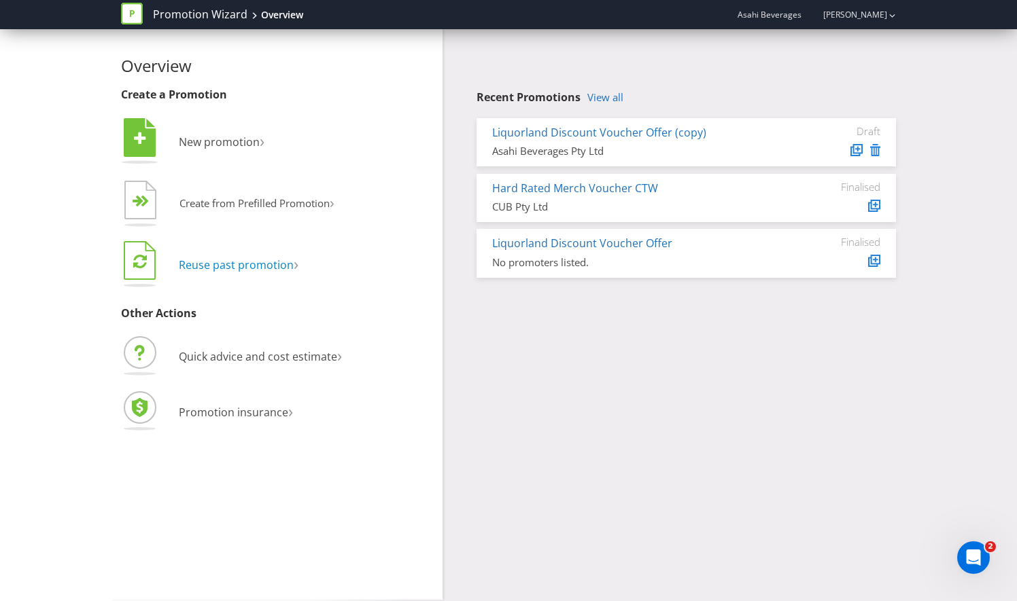
click at [255, 266] on span "Reuse past promotion" at bounding box center [236, 265] width 115 height 15
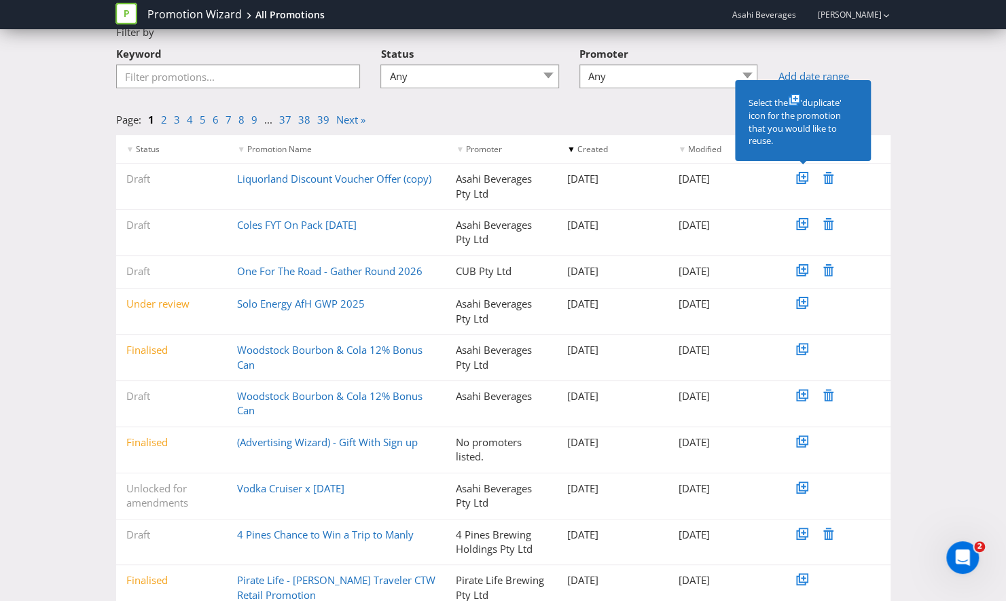
scroll to position [75, 0]
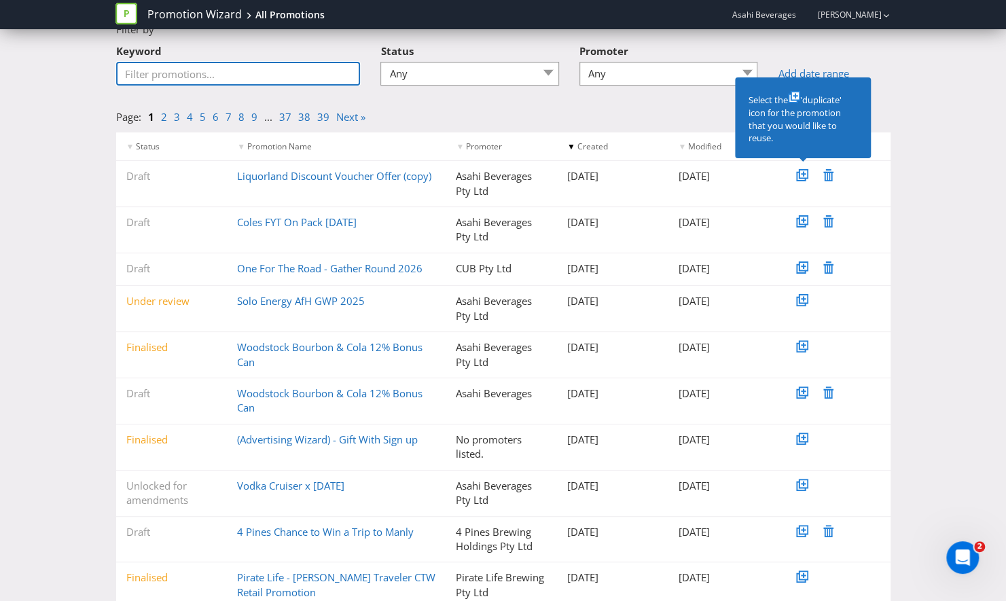
click at [303, 75] on input "Keyword" at bounding box center [238, 74] width 245 height 24
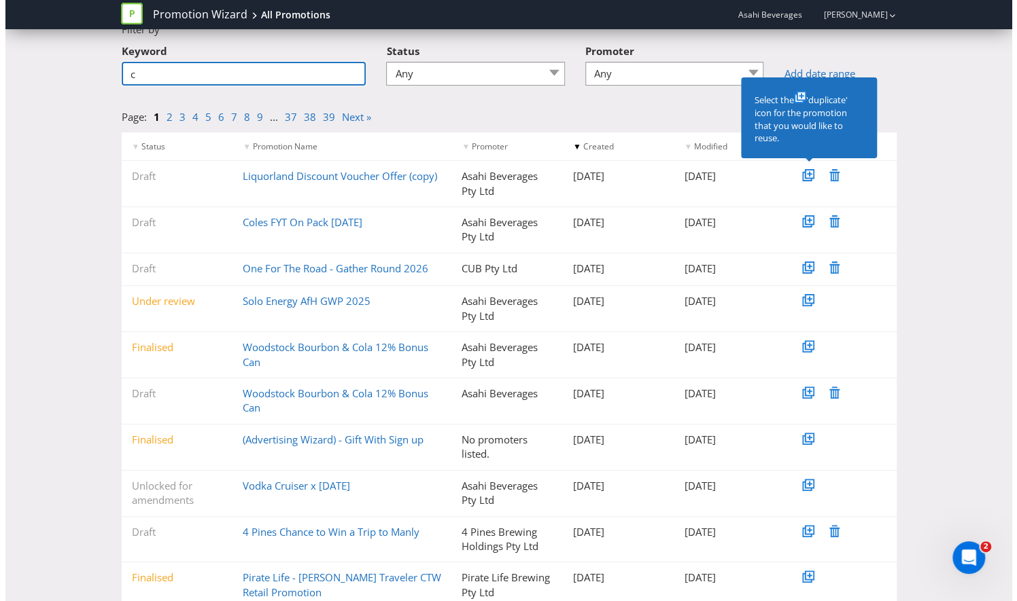
scroll to position [0, 0]
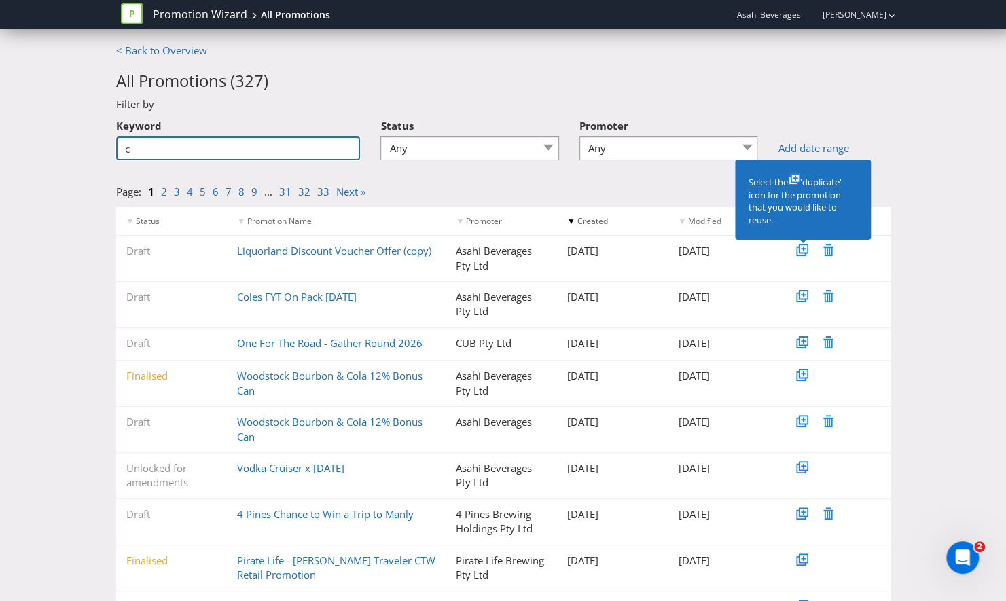
type input "clg"
